Goal: Check status: Check status

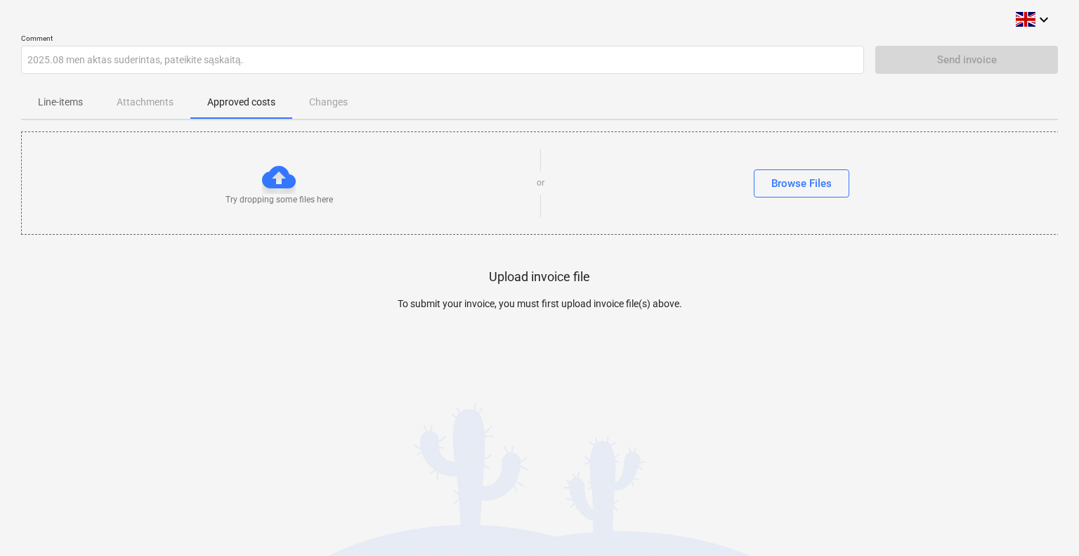
click at [278, 179] on div at bounding box center [279, 177] width 34 height 34
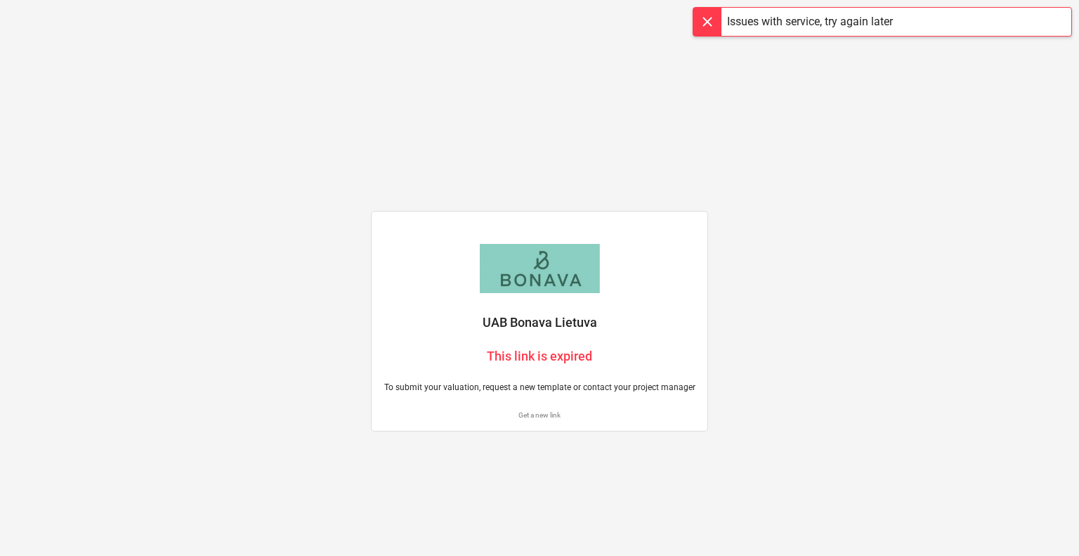
click at [700, 27] on div at bounding box center [707, 22] width 28 height 28
